Goal: Navigation & Orientation: Go to known website

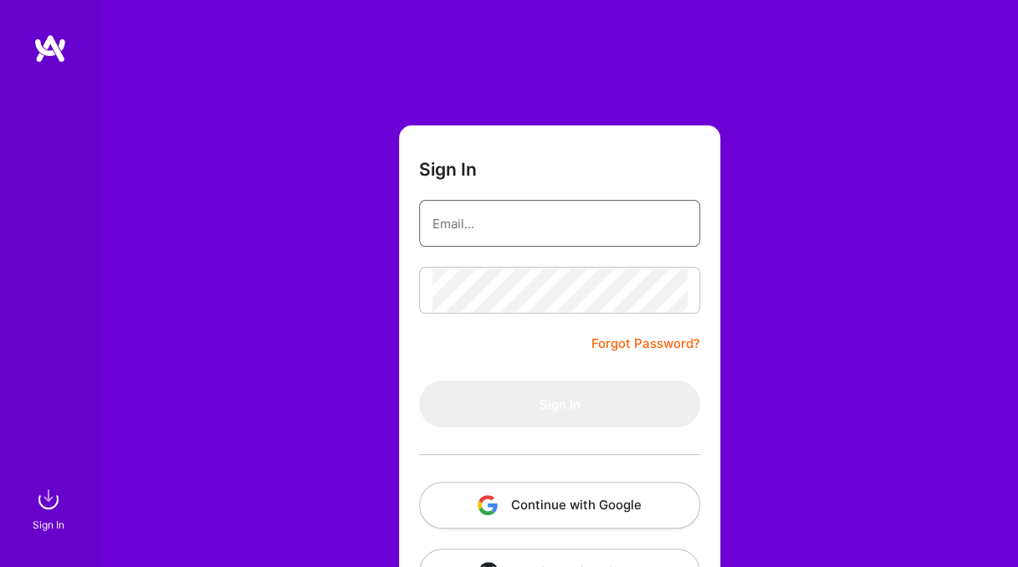
click at [590, 233] on input "email" at bounding box center [559, 223] width 254 height 43
type input "[EMAIL_ADDRESS][DOMAIN_NAME]"
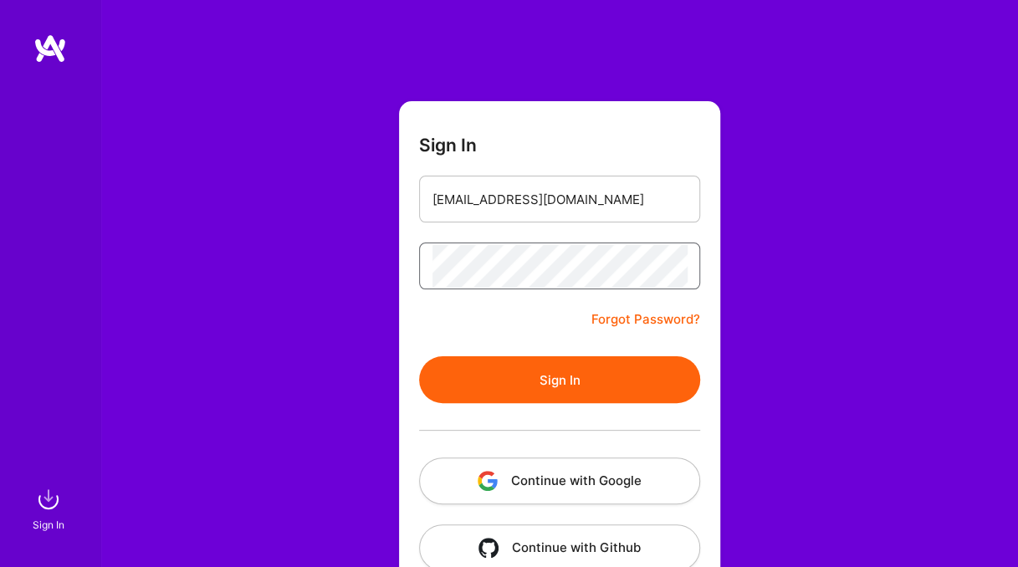
scroll to position [61, 0]
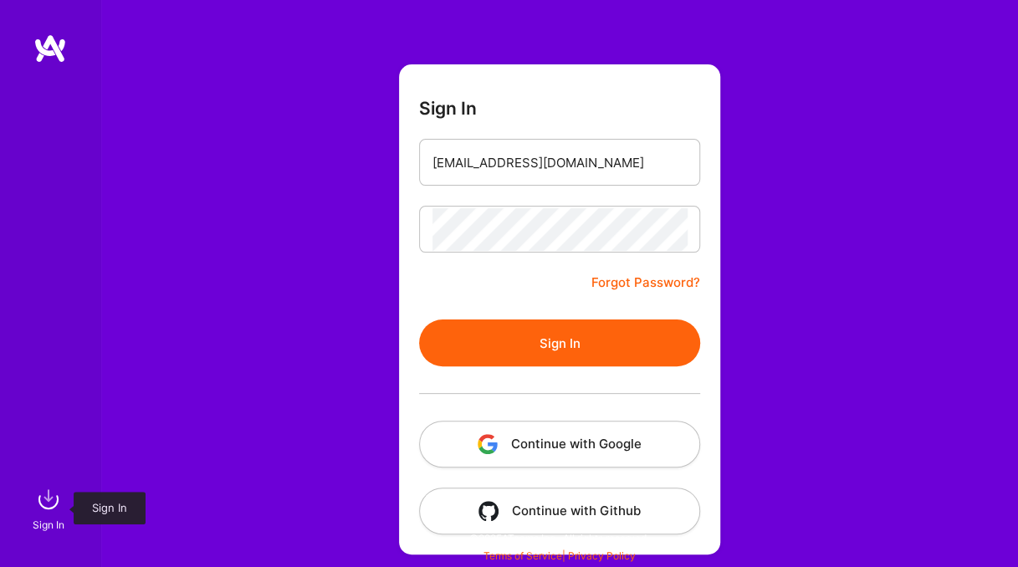
click at [52, 516] on div "Sign In" at bounding box center [49, 525] width 32 height 18
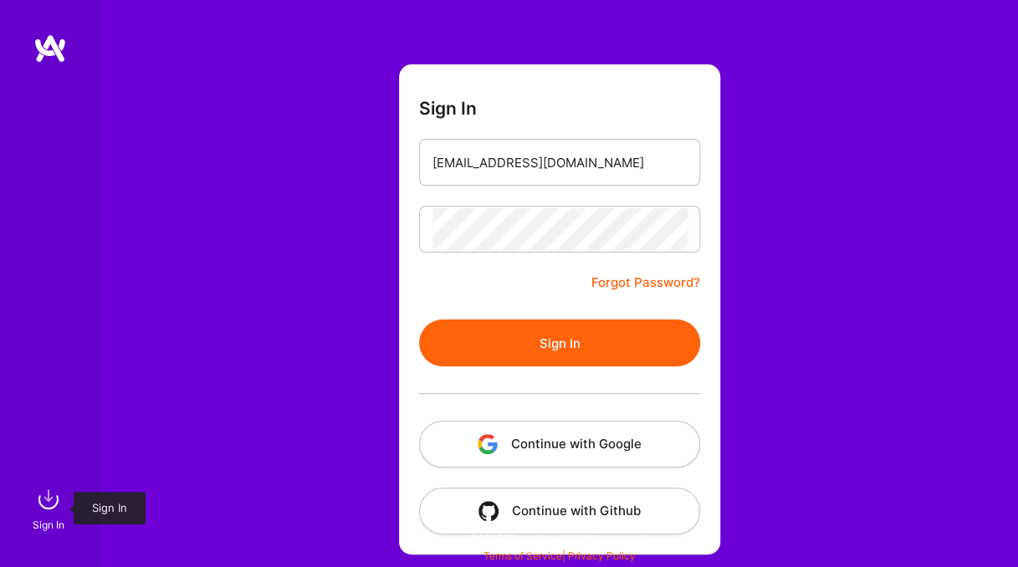
click at [50, 515] on img at bounding box center [48, 499] width 33 height 33
